Goal: Navigation & Orientation: Find specific page/section

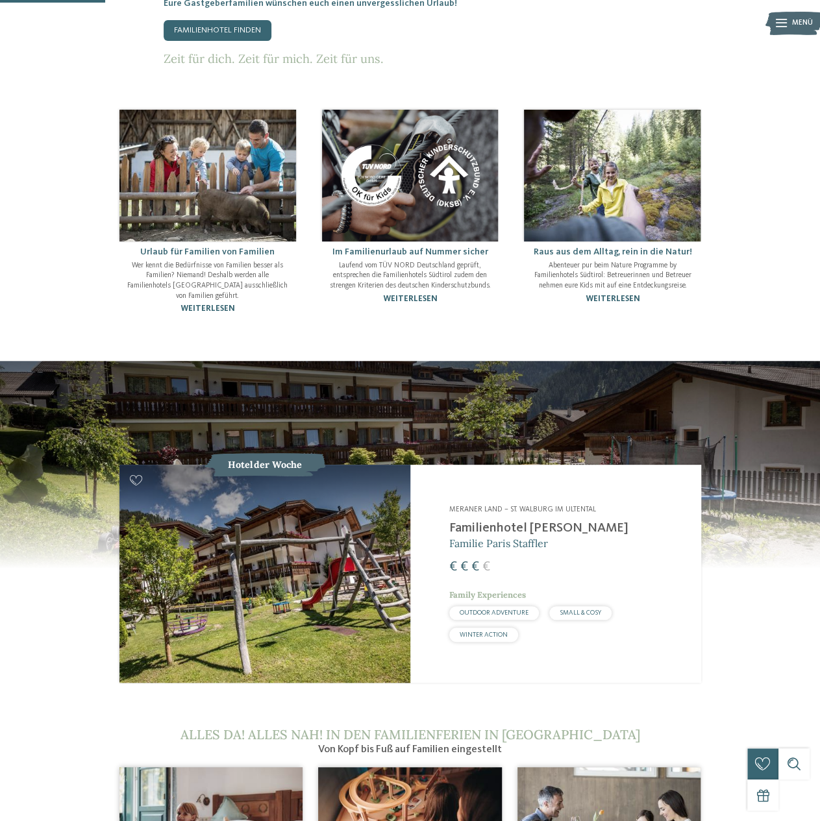
scroll to position [649, 0]
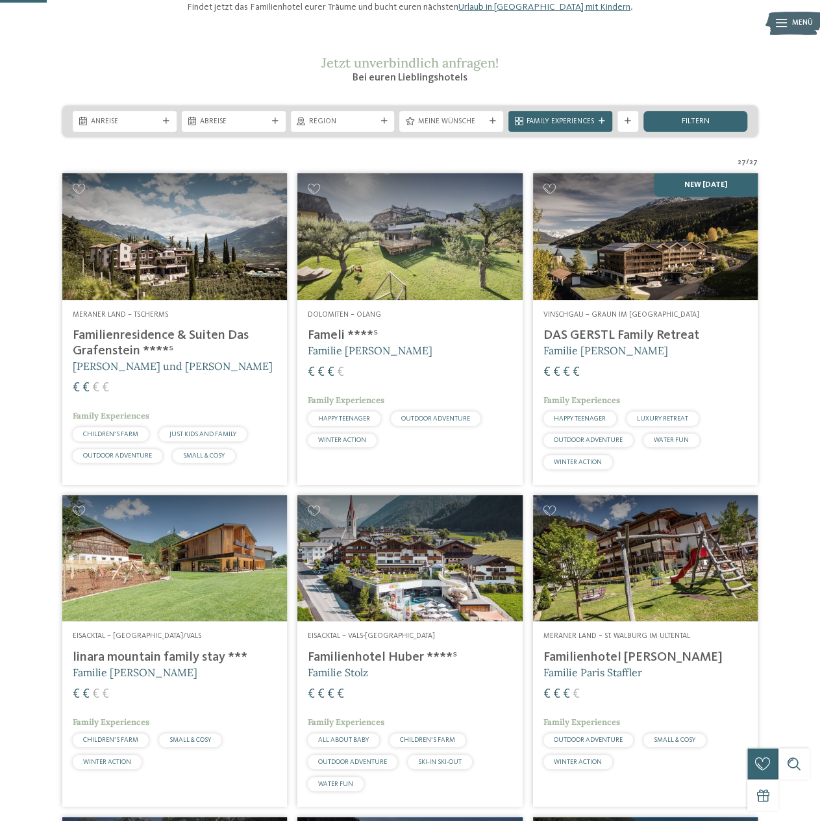
scroll to position [130, 0]
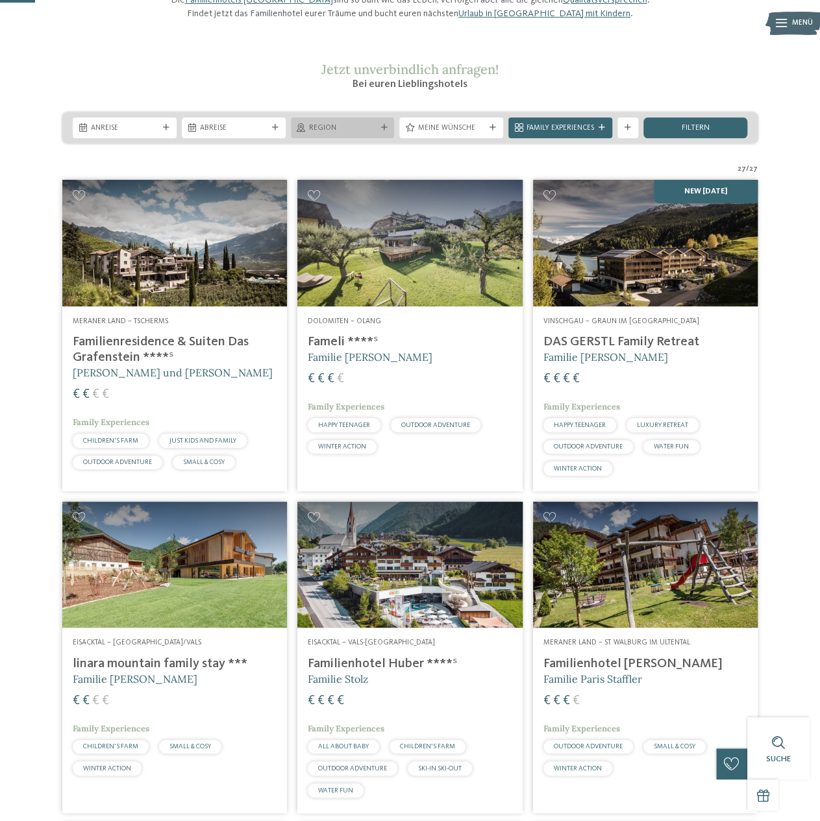
click at [388, 131] on div at bounding box center [384, 128] width 10 height 6
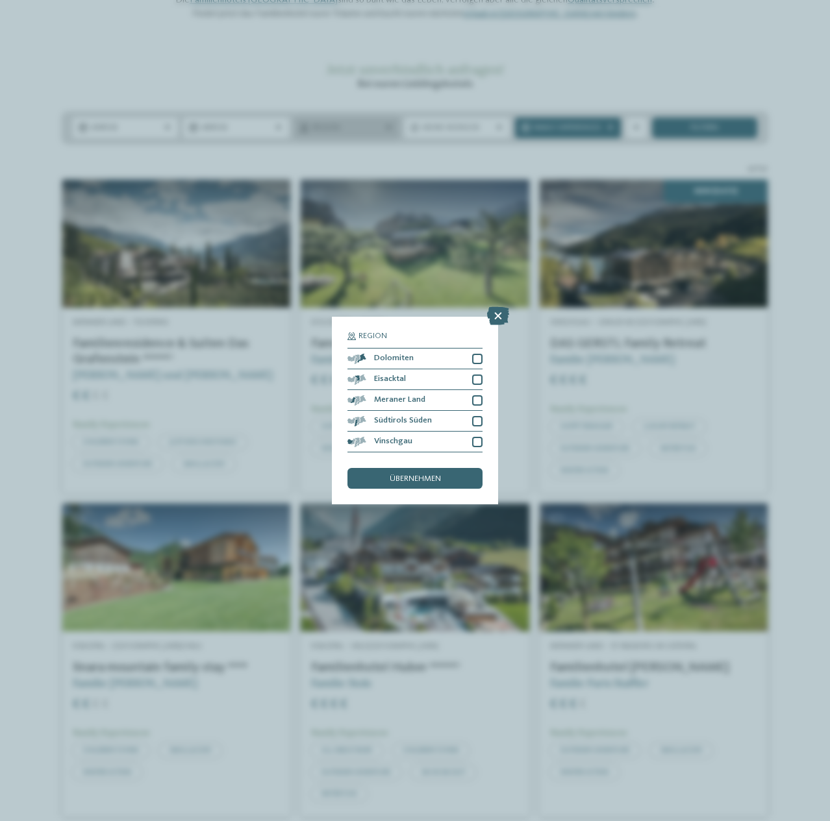
click at [388, 155] on div "Region Dolomiten" at bounding box center [415, 410] width 830 height 821
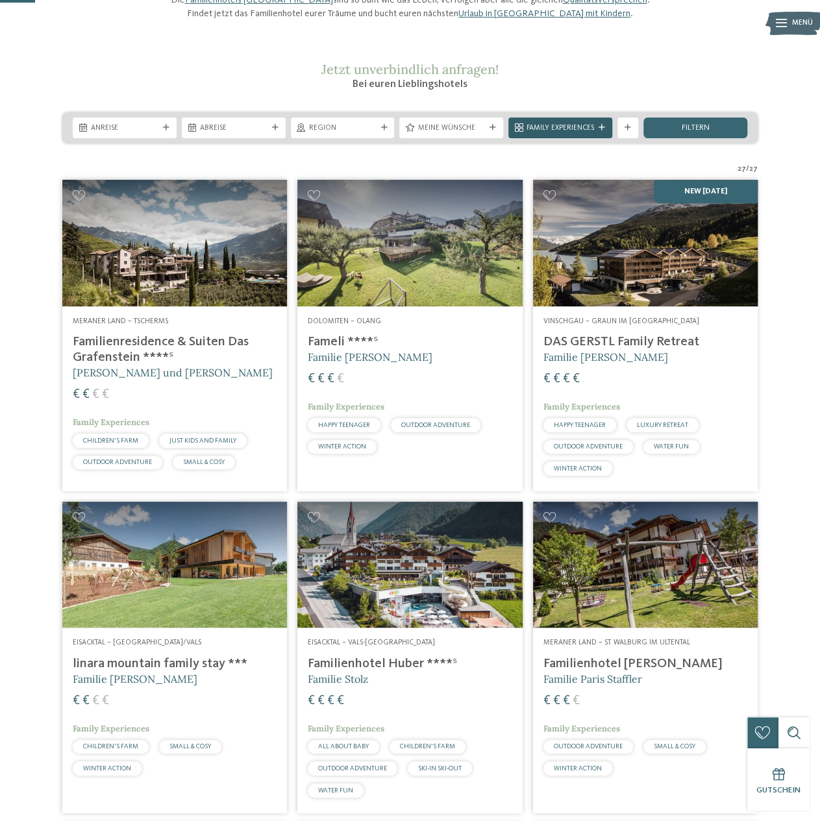
click at [607, 138] on div "Family Experiences" at bounding box center [560, 128] width 104 height 21
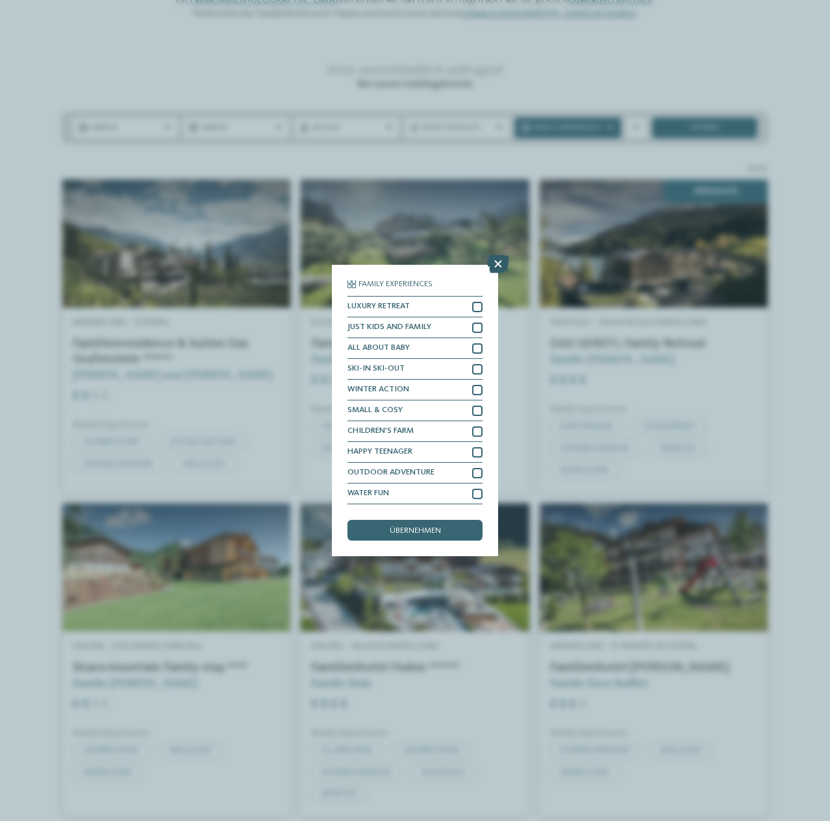
click at [498, 264] on icon at bounding box center [498, 264] width 22 height 18
